Goal: Task Accomplishment & Management: Manage account settings

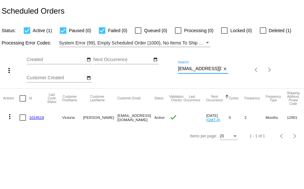
scroll to position [0, 7]
drag, startPoint x: 178, startPoint y: 69, endPoint x: 225, endPoint y: 60, distance: 47.5
click at [225, 61] on div "[EMAIL_ADDRESS][DOMAIN_NAME] Search close" at bounding box center [203, 67] width 50 height 13
paste input "[DOMAIN_NAME][EMAIL_ADDRESS][DOMAIN_NAME]"
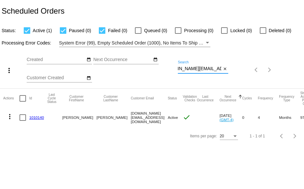
type input "[DOMAIN_NAME][EMAIL_ADDRESS][DOMAIN_NAME]"
click at [32, 115] on link "1010140" at bounding box center [36, 117] width 15 height 4
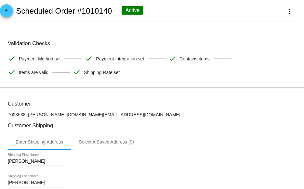
click at [6, 14] on mat-icon "arrow_back" at bounding box center [7, 12] width 8 height 8
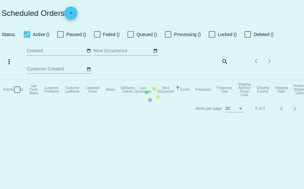
checkbox input "true"
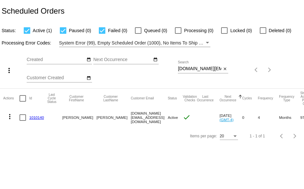
click at [10, 117] on mat-icon "more_vert" at bounding box center [10, 117] width 8 height 8
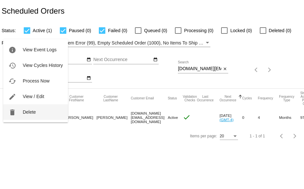
click at [14, 116] on mat-icon "delete" at bounding box center [12, 113] width 8 height 8
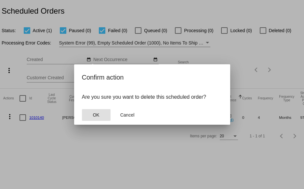
click at [97, 115] on span "OK" at bounding box center [96, 114] width 6 height 5
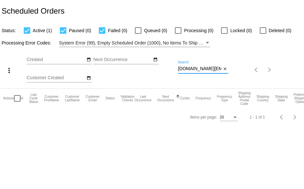
scroll to position [0, 15]
click at [256, 69] on div "more_vert Aug Jan Feb Mar [DATE]" at bounding box center [152, 67] width 304 height 41
paste input "[EMAIL_ADDRESS][DOMAIN_NAME]"
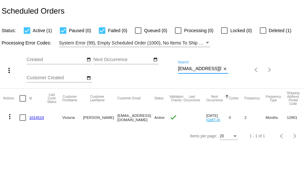
scroll to position [0, 7]
drag, startPoint x: 178, startPoint y: 70, endPoint x: 247, endPoint y: 72, distance: 68.9
click at [247, 72] on div "more_vert Aug Jan Feb Mar [DATE]" at bounding box center [152, 67] width 304 height 41
paste input "[EMAIL_ADDRESS][DOMAIN_NAME]"
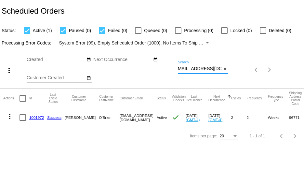
type input "[EMAIL_ADDRESS][DOMAIN_NAME]"
click at [34, 117] on link "1001972" at bounding box center [36, 117] width 15 height 4
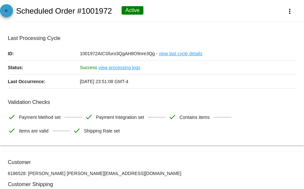
click at [10, 9] on mat-icon "arrow_back" at bounding box center [7, 12] width 8 height 8
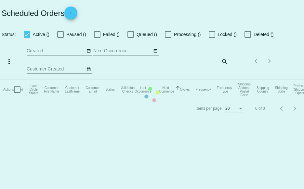
checkbox input "true"
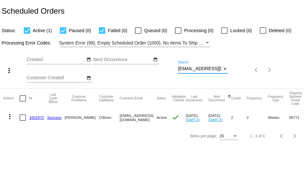
scroll to position [0, 5]
drag, startPoint x: 178, startPoint y: 69, endPoint x: 240, endPoint y: 75, distance: 61.7
click at [240, 75] on div "more_vert Aug Jan Feb Mar [DATE]" at bounding box center [152, 67] width 304 height 41
paste input "[EMAIL_ADDRESS]"
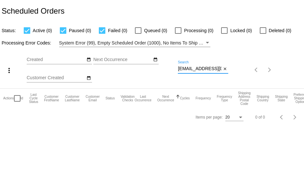
drag, startPoint x: 179, startPoint y: 69, endPoint x: 241, endPoint y: 70, distance: 62.4
click at [241, 70] on div "more_vert Aug Jan Feb Mar [DATE]" at bounding box center [152, 67] width 304 height 41
paste input "[EMAIL_ADDRESS]"
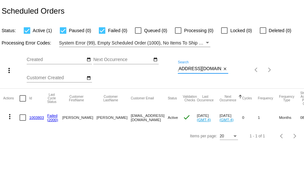
type input "[EMAIL_ADDRESS][DOMAIN_NAME]"
